Goal: Information Seeking & Learning: Learn about a topic

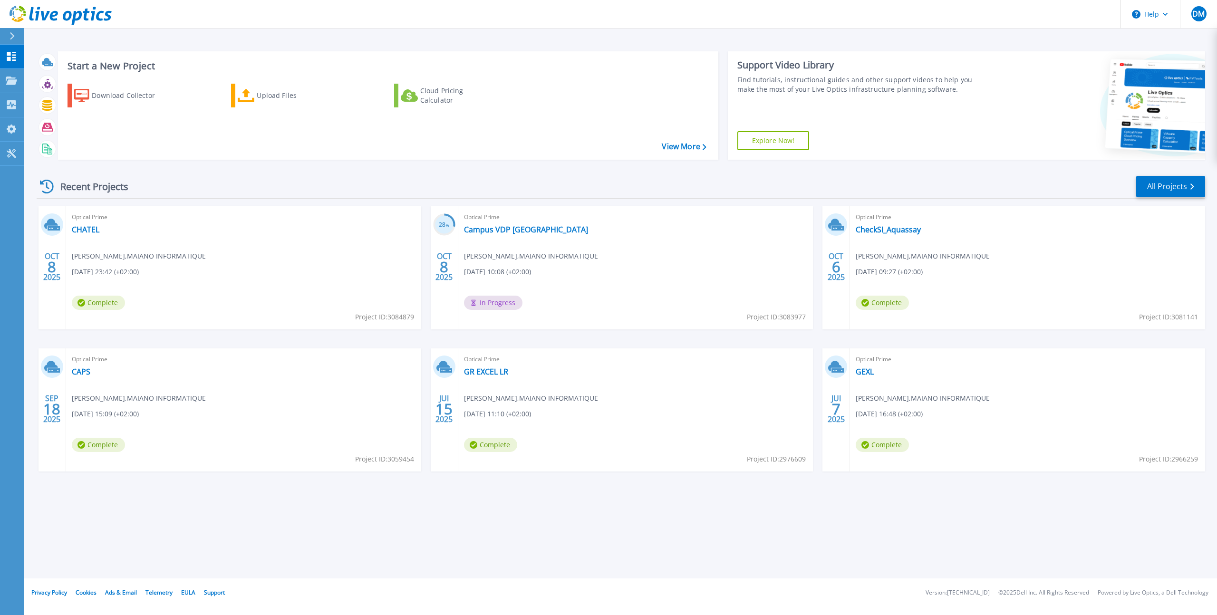
click at [877, 216] on span "Optical Prime" at bounding box center [1028, 217] width 344 height 10
click at [880, 215] on span "Optical Prime" at bounding box center [1028, 217] width 344 height 10
click at [880, 228] on link "CheckSI_Aquassay" at bounding box center [888, 230] width 65 height 10
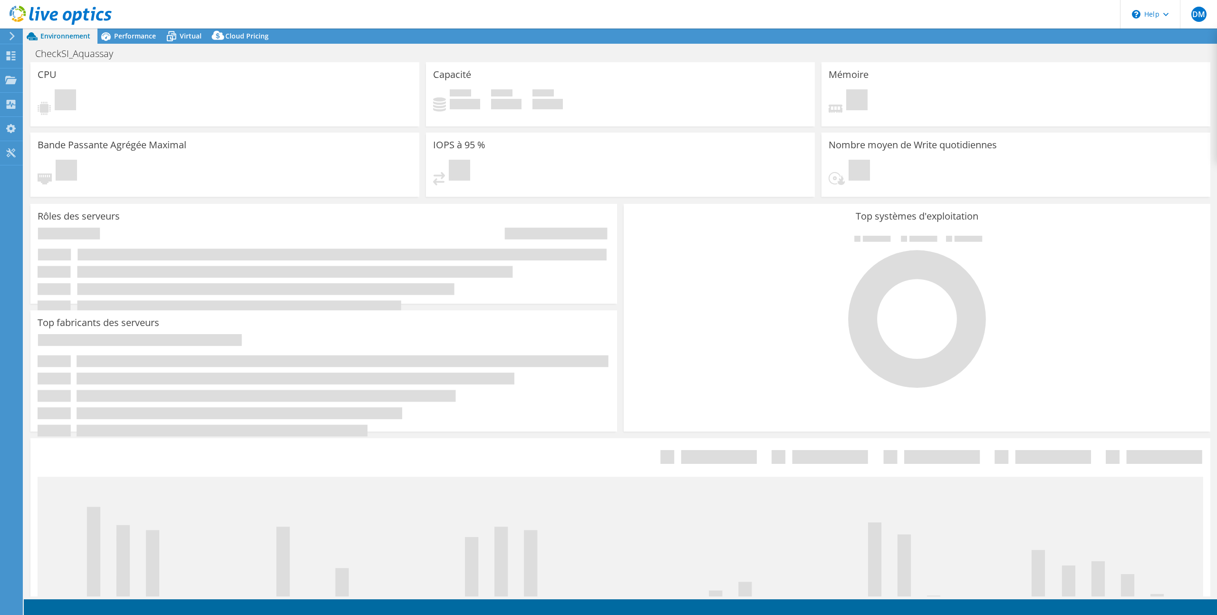
select select "USD"
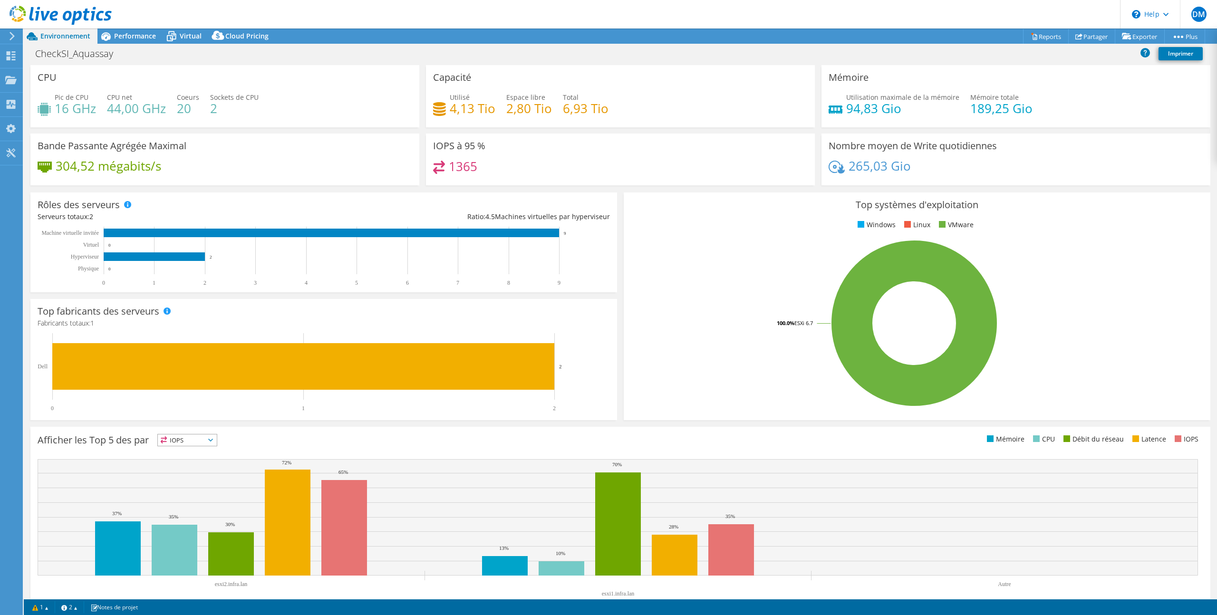
click at [619, 191] on div "Rôles des serveurs Les serveurs physiques représentent les serveurs sans systèm…" at bounding box center [324, 242] width 594 height 107
drag, startPoint x: 850, startPoint y: 166, endPoint x: 927, endPoint y: 165, distance: 77.5
click at [927, 165] on div "265,03 Gio" at bounding box center [1016, 171] width 375 height 20
click at [1002, 167] on div "265,03 Gio" at bounding box center [1016, 171] width 375 height 20
click at [818, 131] on div "Mémoire Utilisation maximale de la mémoire 94,83 Gio Mémoire totale 189,25 Gio" at bounding box center [1016, 99] width 396 height 68
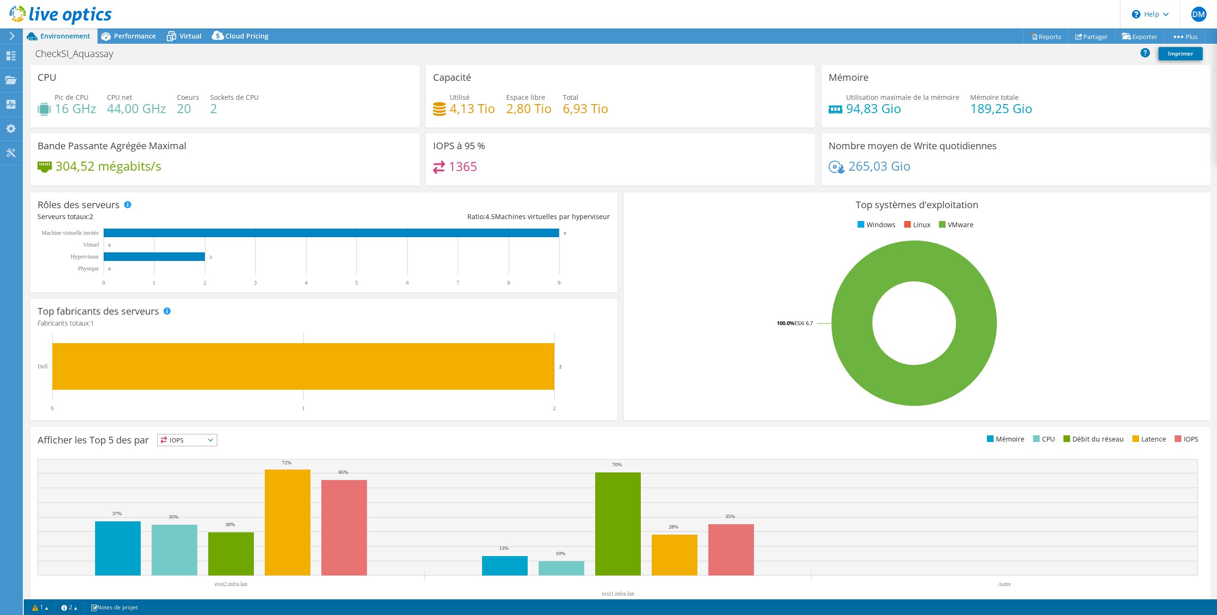
click at [819, 130] on div "Mémoire Utilisation maximale de la mémoire 94,83 Gio Mémoire totale 189,25 Gio" at bounding box center [1016, 99] width 396 height 68
click at [124, 36] on span "Performance" at bounding box center [135, 35] width 42 height 9
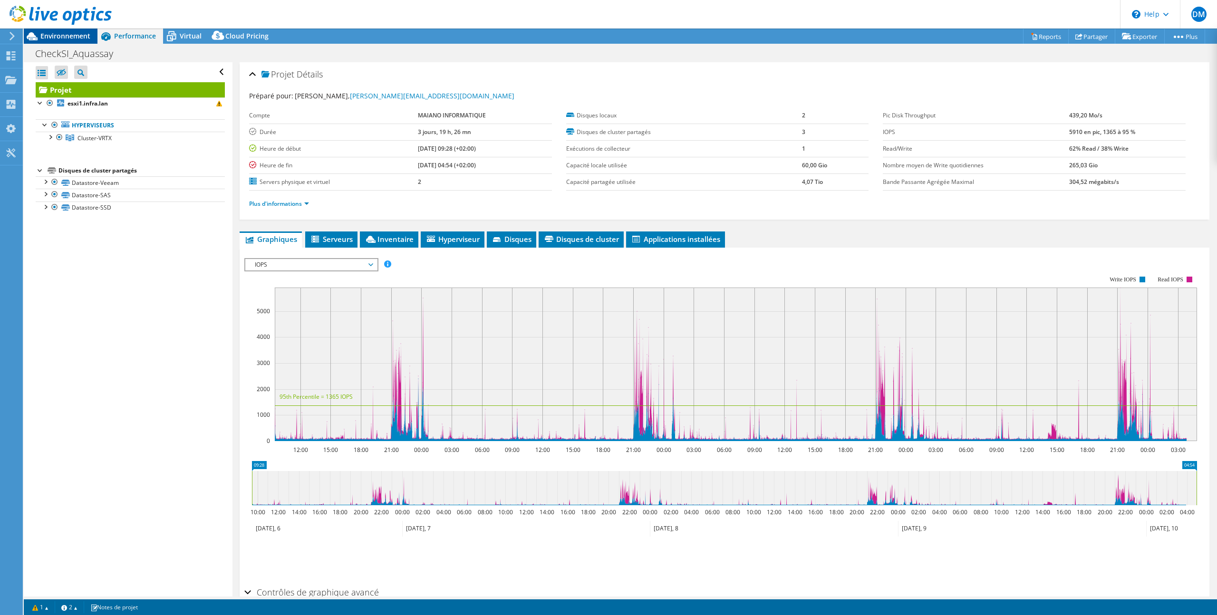
click at [72, 35] on span "Environnement" at bounding box center [65, 35] width 50 height 9
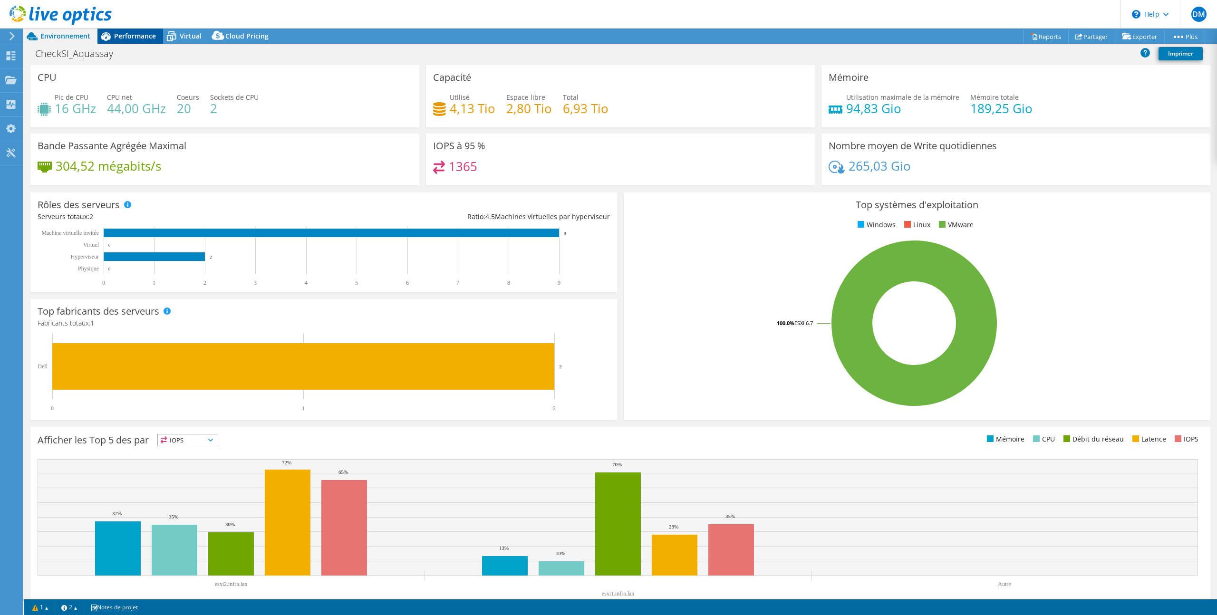
click at [143, 37] on span "Performance" at bounding box center [135, 35] width 42 height 9
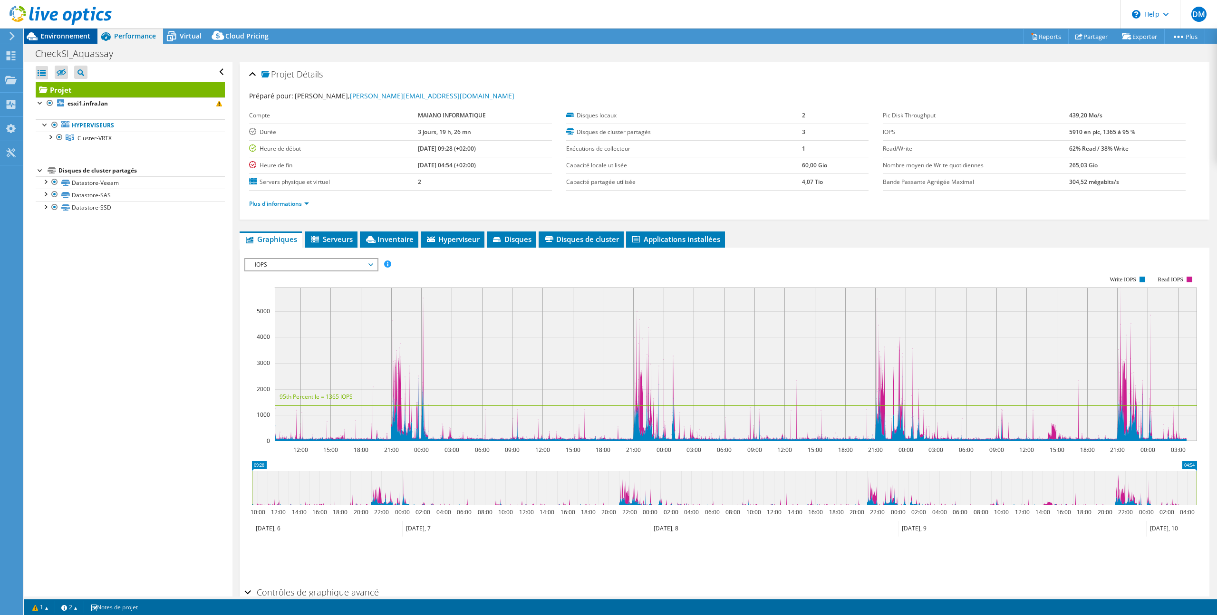
click at [72, 37] on span "Environnement" at bounding box center [65, 35] width 50 height 9
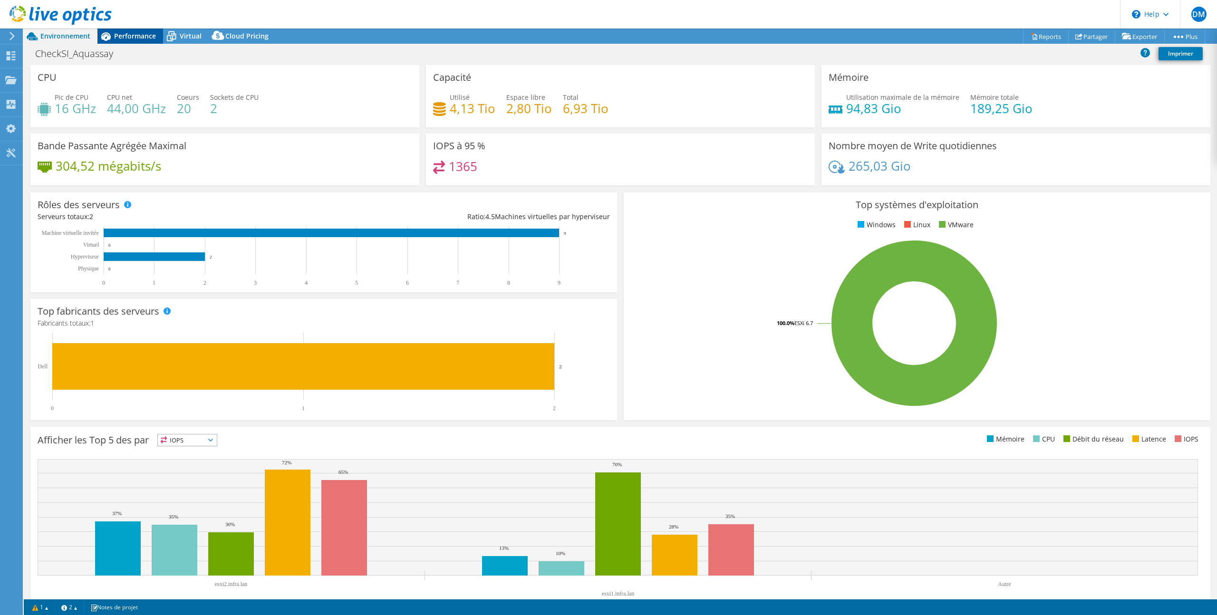
click at [133, 37] on span "Performance" at bounding box center [135, 35] width 42 height 9
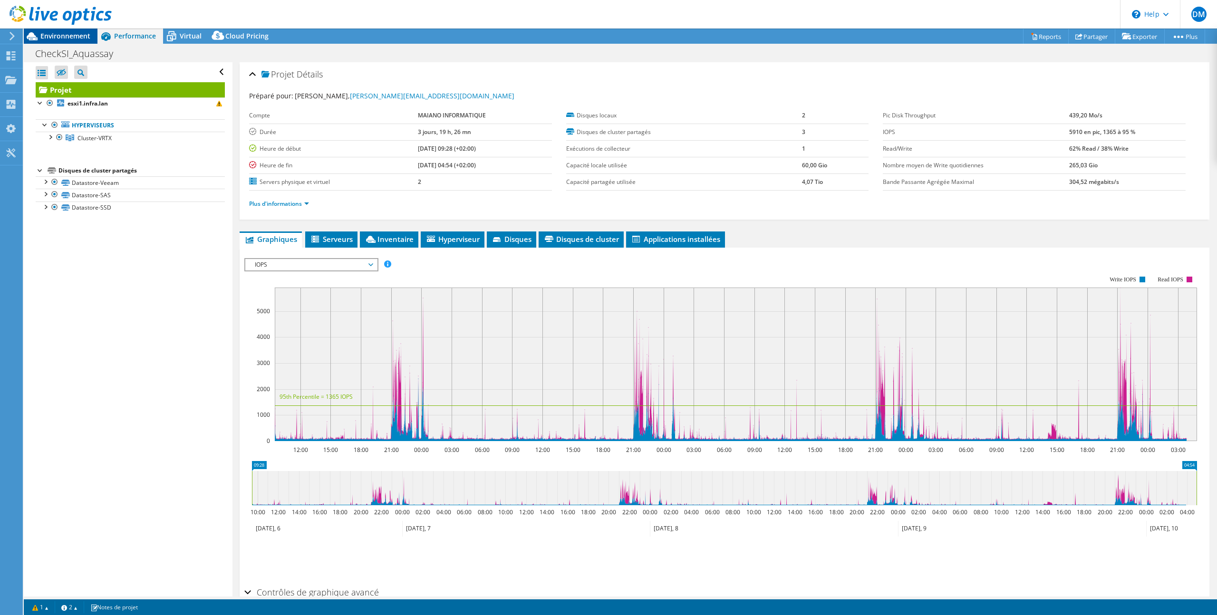
click at [72, 36] on span "Environnement" at bounding box center [65, 35] width 50 height 9
